Goal: Task Accomplishment & Management: Use online tool/utility

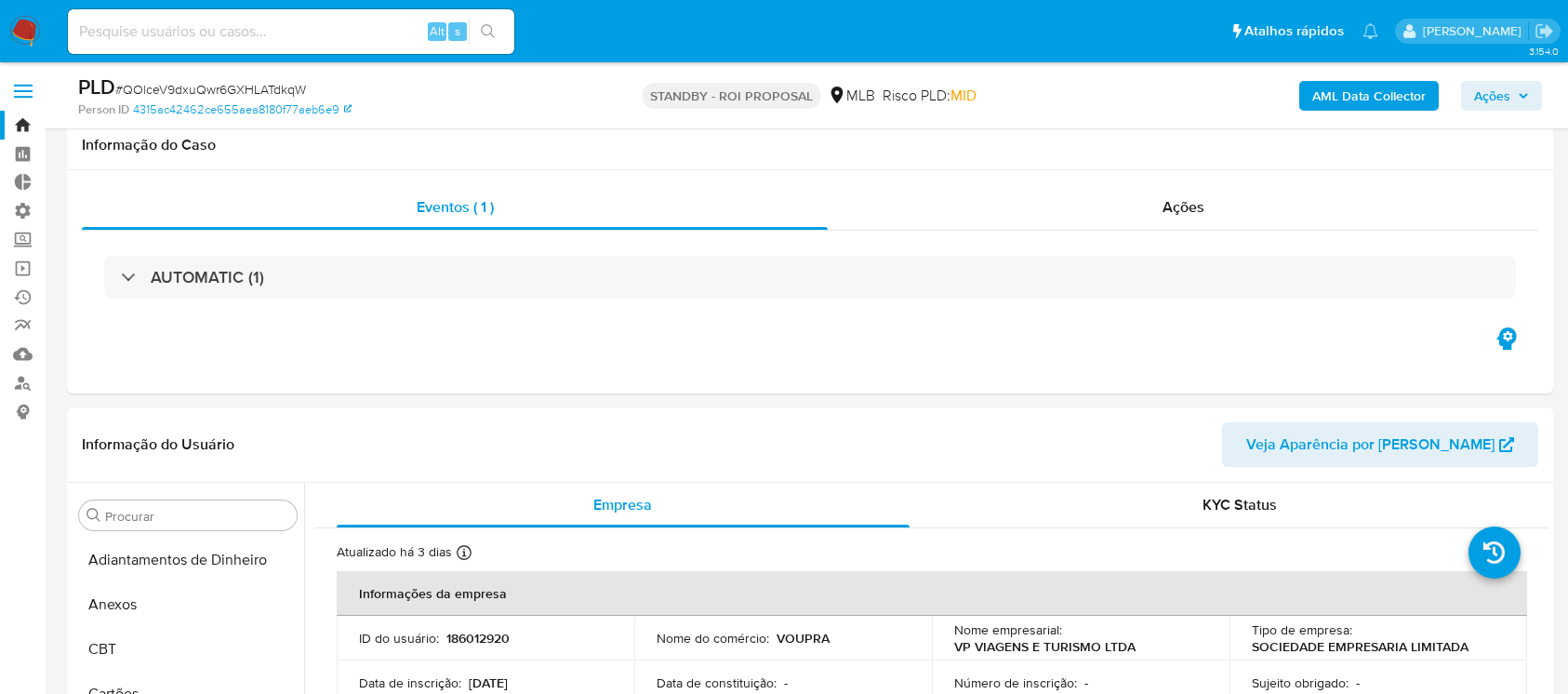
select select "10"
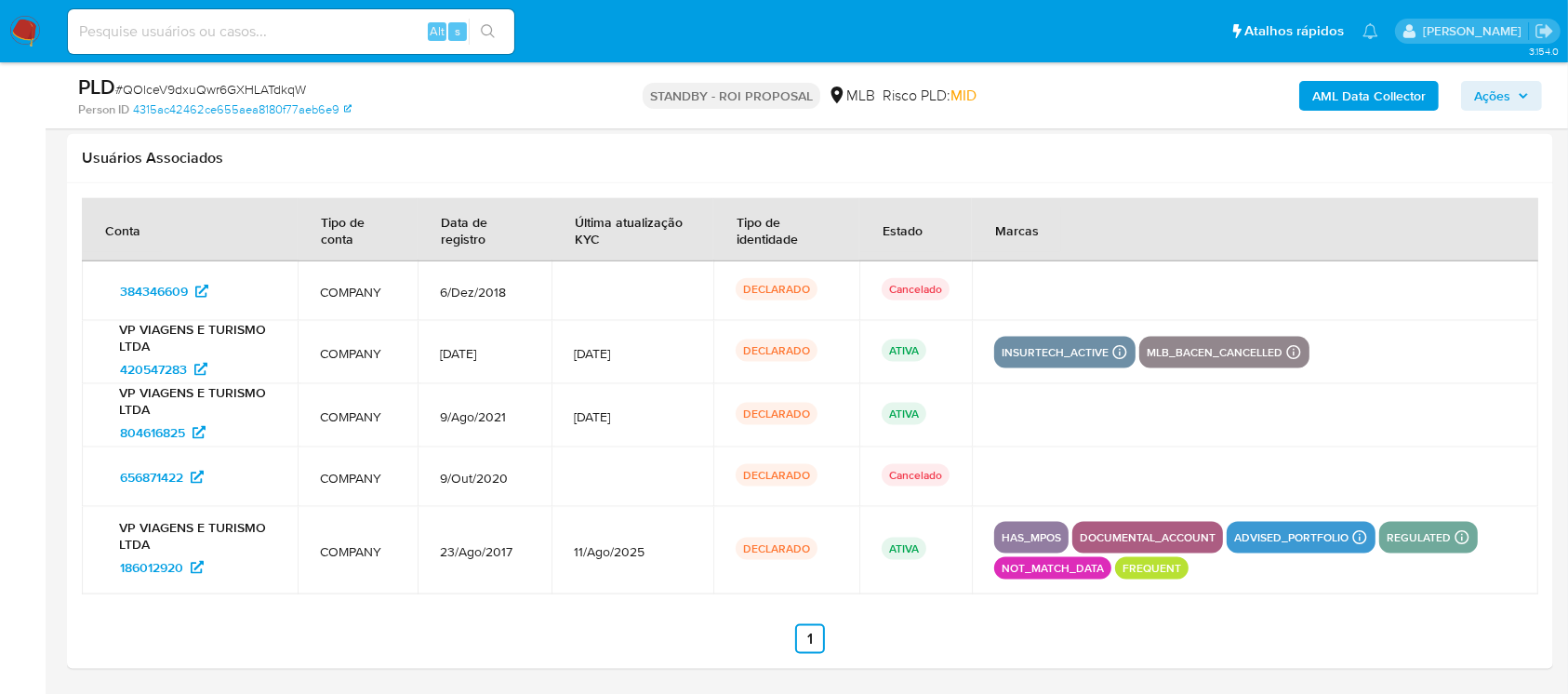
scroll to position [432, 0]
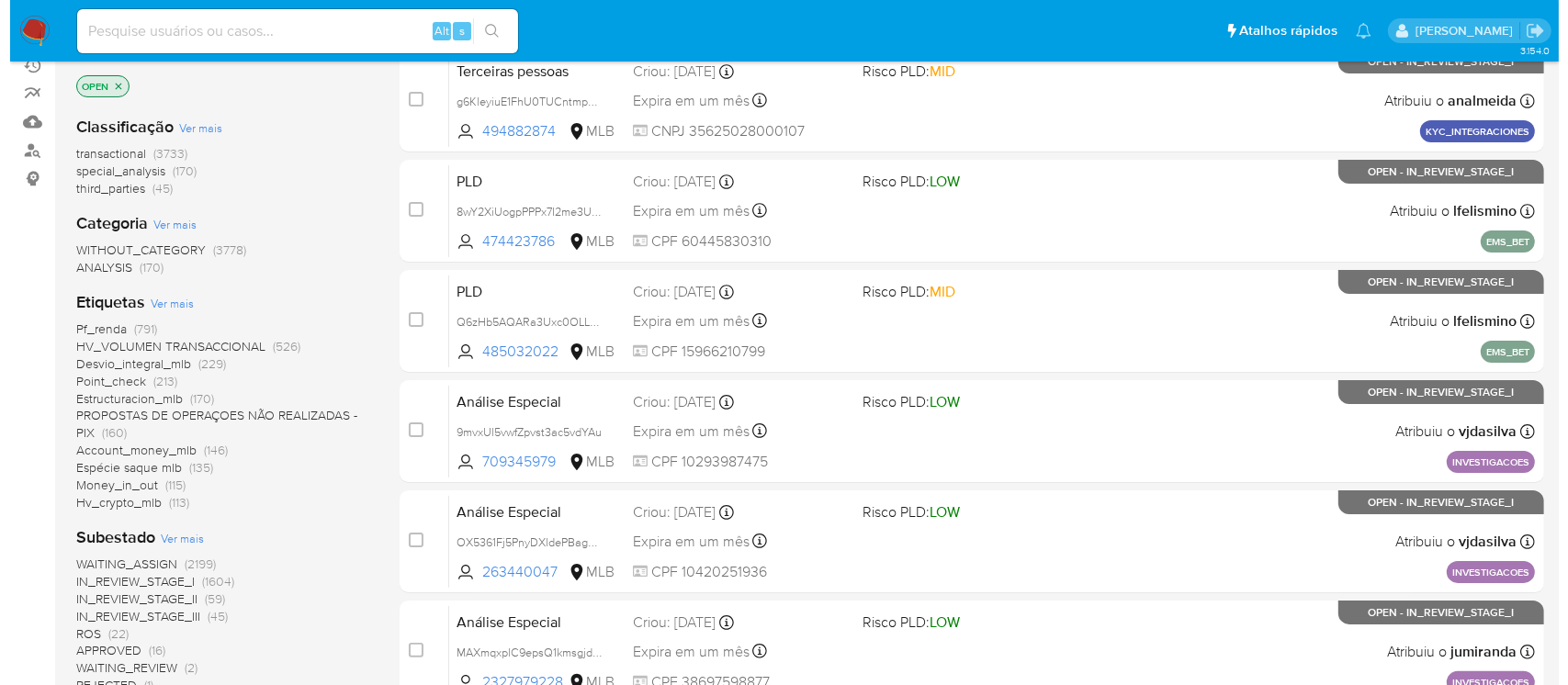
scroll to position [225, 0]
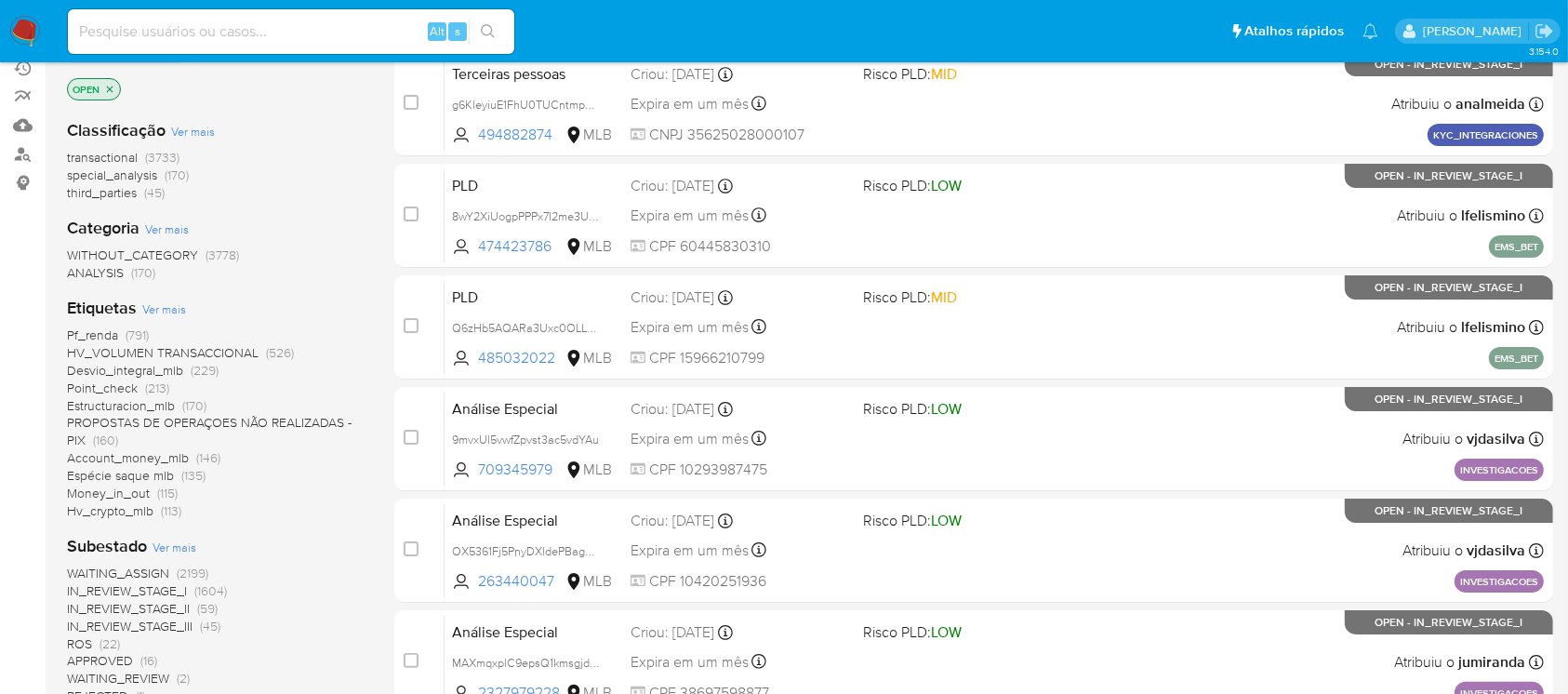
click at [154, 306] on span "Ver mais" at bounding box center [164, 308] width 44 height 16
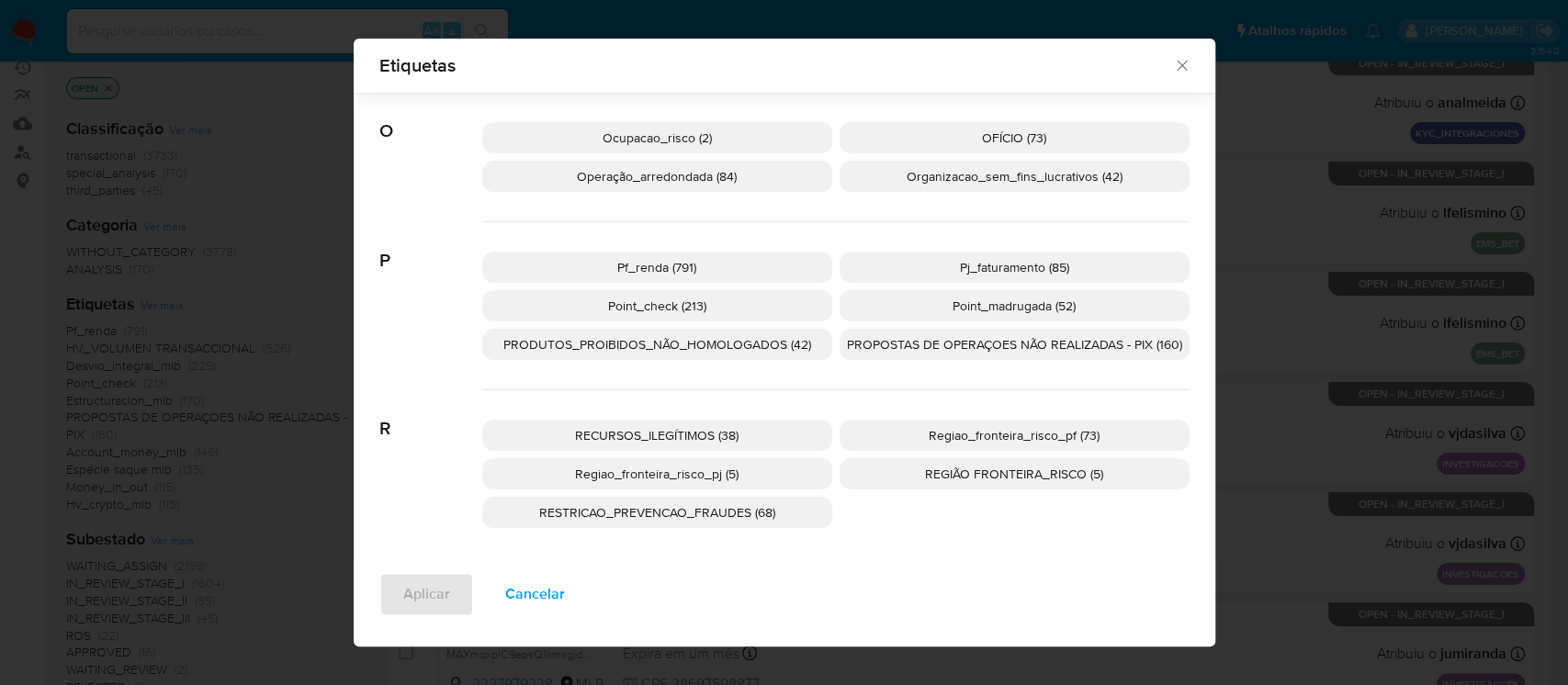
scroll to position [1574, 0]
click at [720, 511] on span "RESTRICAO_PREVENCAO_FRAUDES (68)" at bounding box center [657, 509] width 236 height 18
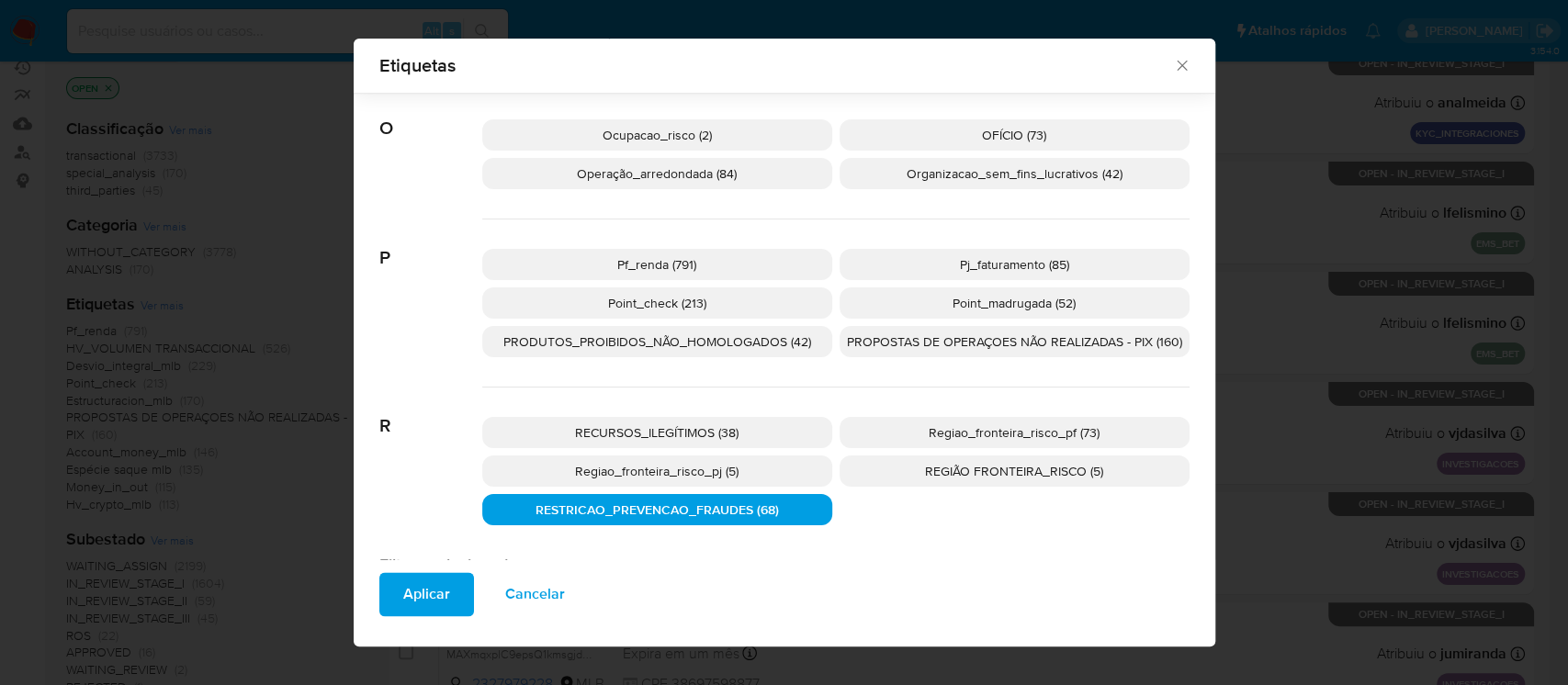
click at [419, 608] on span "Aplicar" at bounding box center [426, 595] width 46 height 41
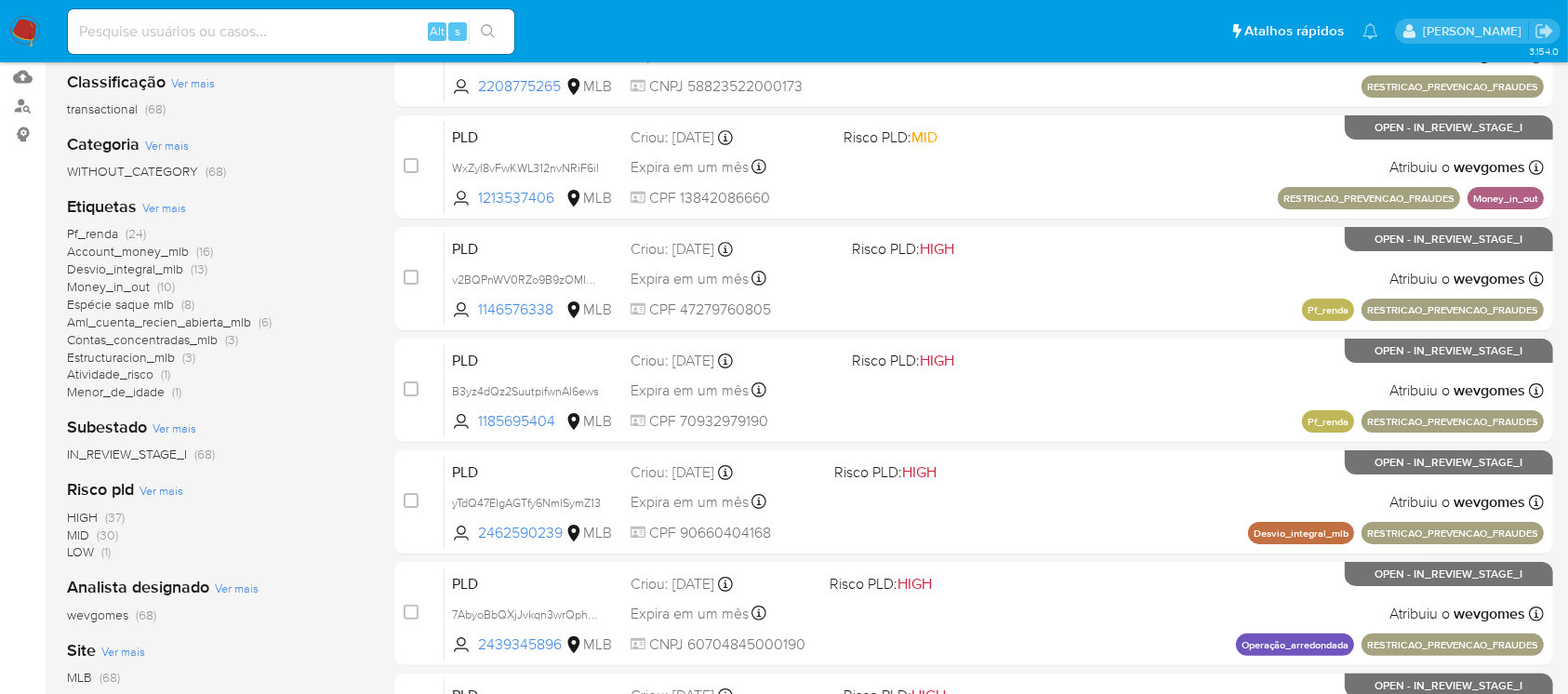
scroll to position [279, 0]
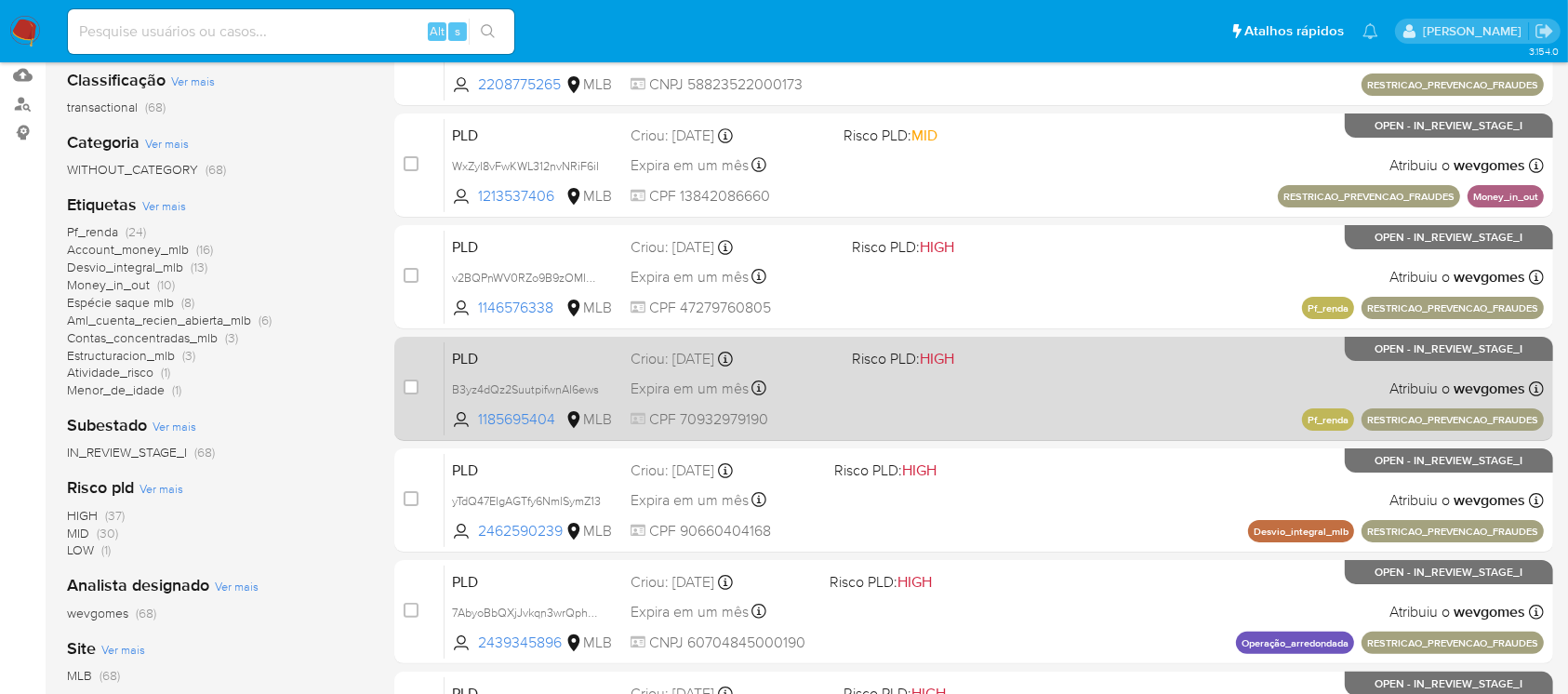
click at [715, 381] on span "Expira em um mês" at bounding box center [689, 388] width 118 height 20
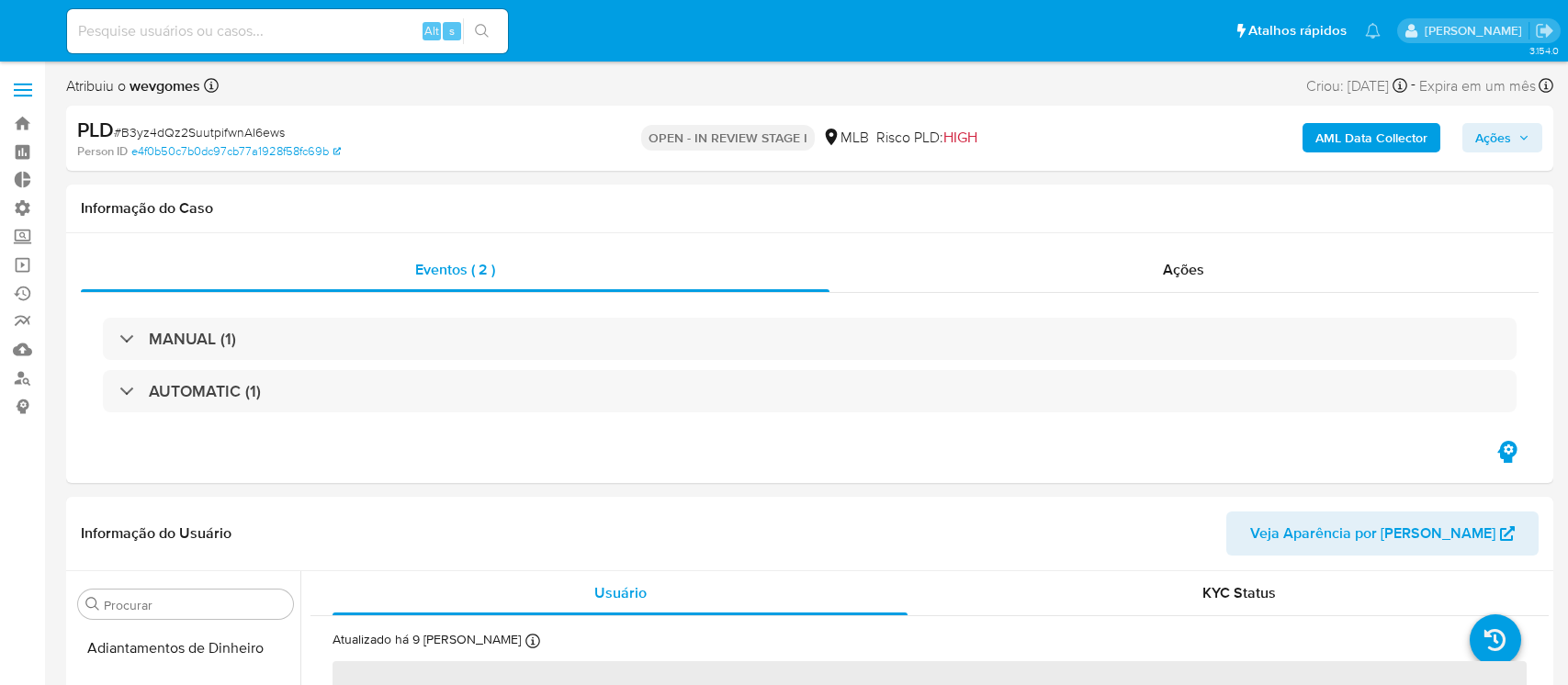
select select "10"
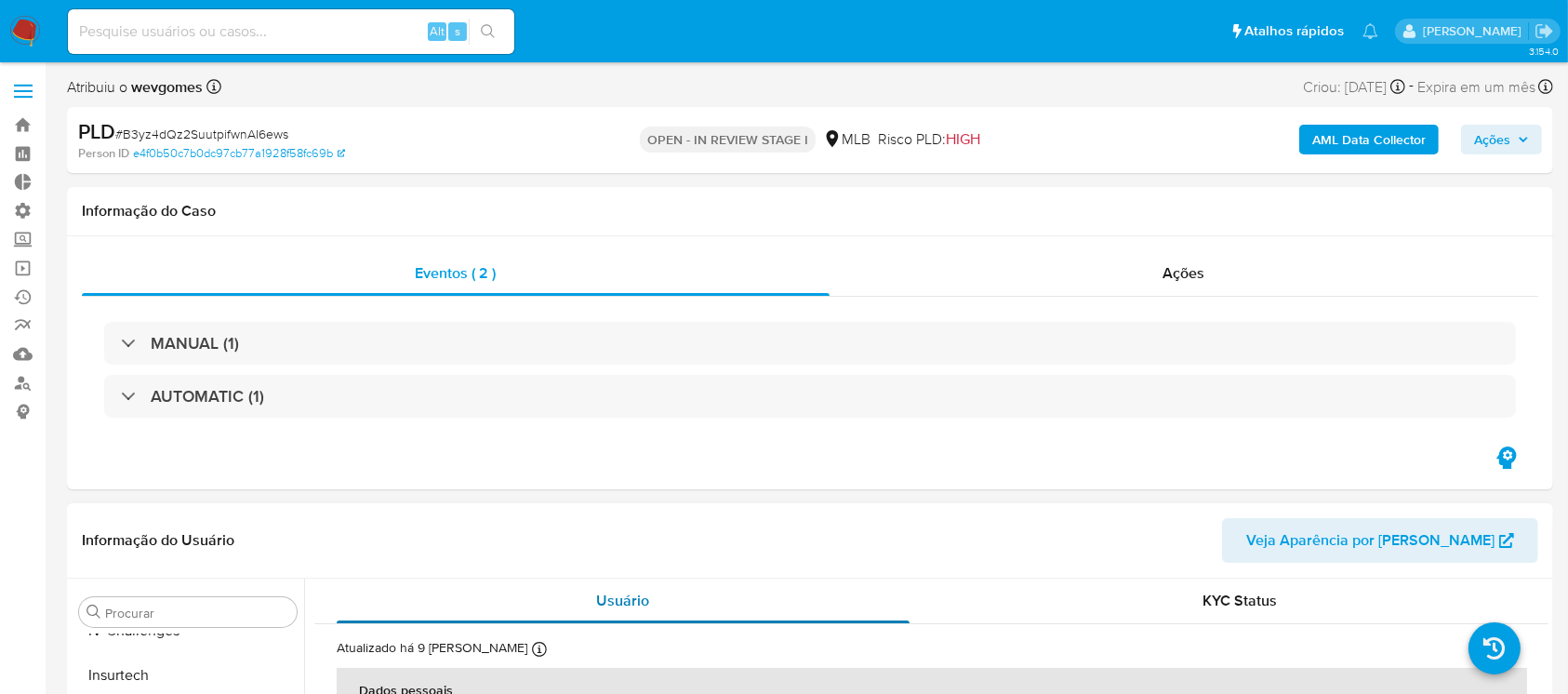
scroll to position [830, 0]
